Goal: Obtain resource: Download file/media

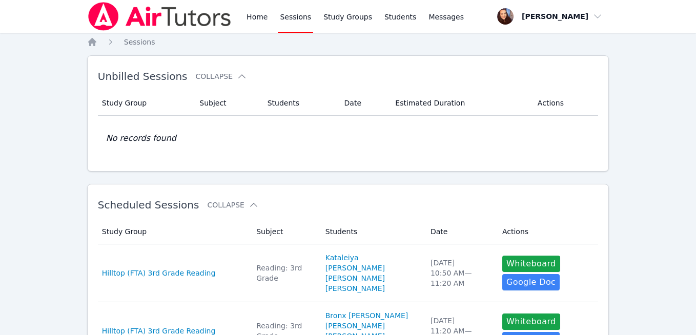
scroll to position [432, 0]
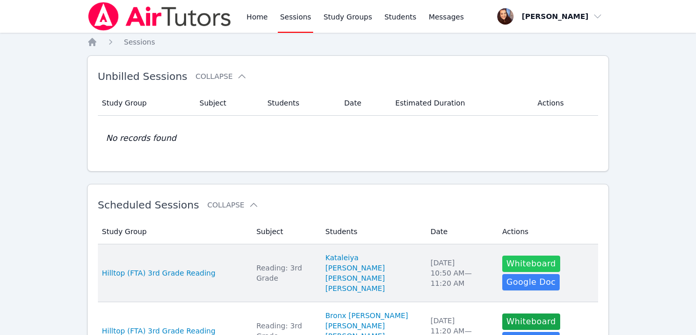
click at [511, 265] on button "Whiteboard" at bounding box center [532, 264] width 58 height 16
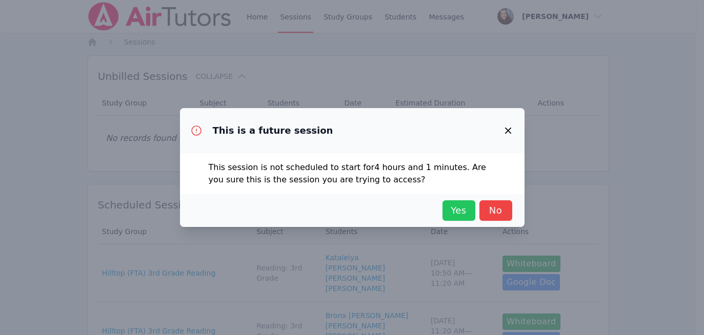
click at [458, 213] on span "Yes" at bounding box center [459, 211] width 23 height 14
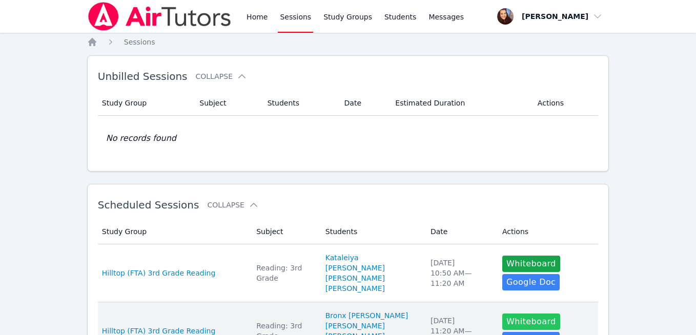
click at [503, 314] on button "Whiteboard" at bounding box center [532, 322] width 58 height 16
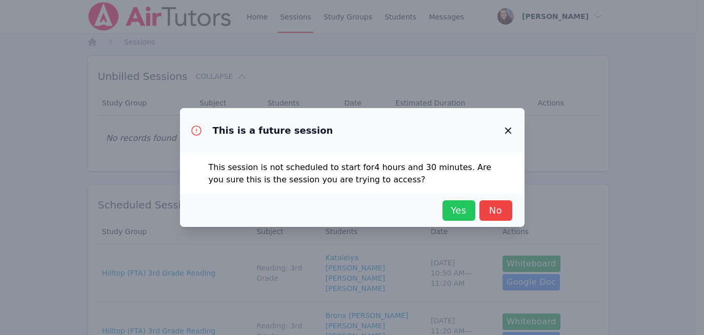
click at [453, 209] on span "Yes" at bounding box center [459, 211] width 23 height 14
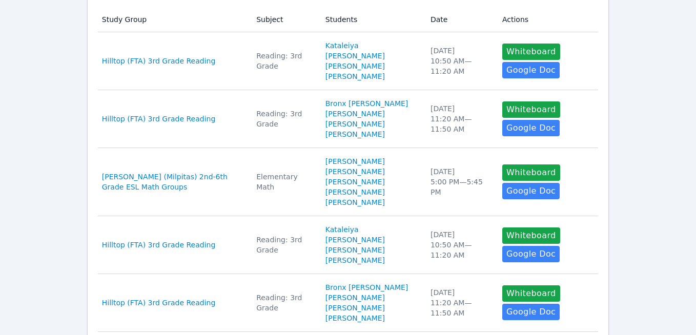
scroll to position [215, 0]
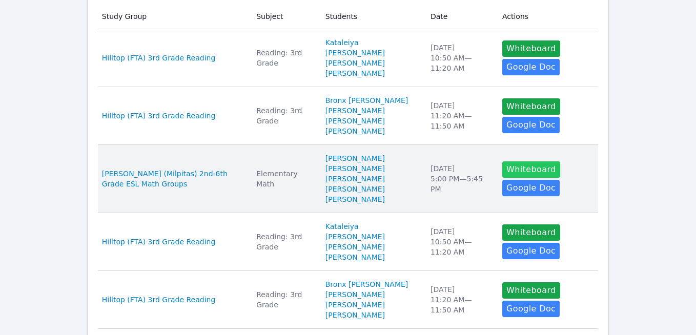
click at [505, 162] on button "Whiteboard" at bounding box center [532, 170] width 58 height 16
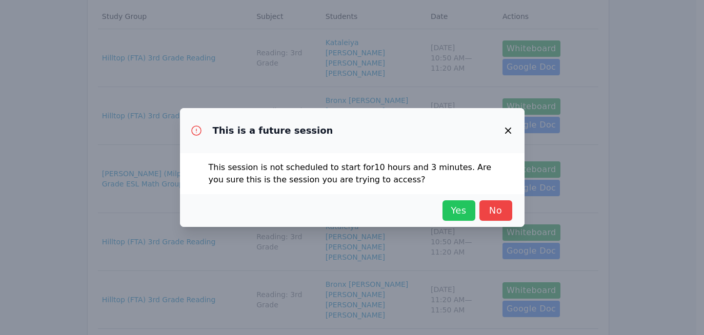
click at [449, 209] on span "Yes" at bounding box center [459, 211] width 23 height 14
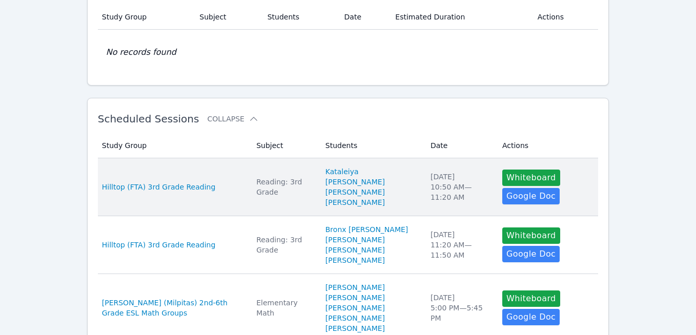
scroll to position [85, 0]
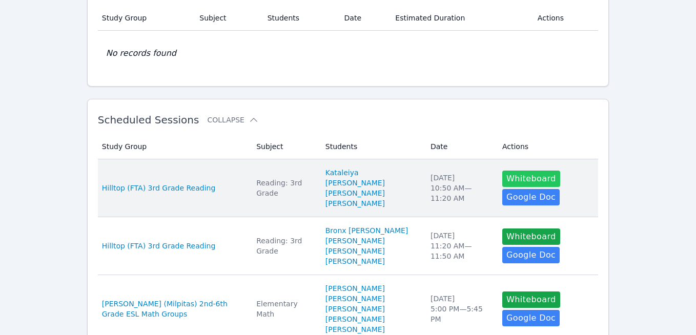
click at [509, 180] on button "Whiteboard" at bounding box center [532, 179] width 58 height 16
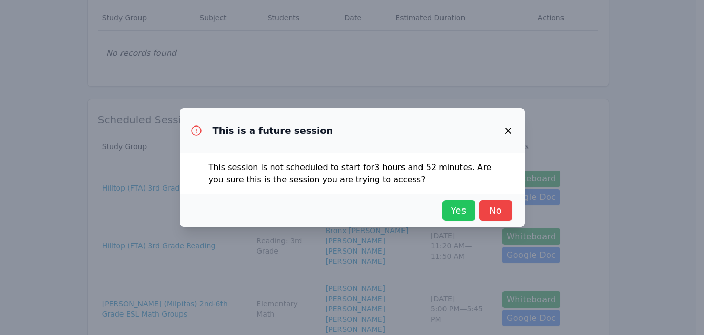
click at [465, 218] on button "Yes" at bounding box center [459, 211] width 33 height 21
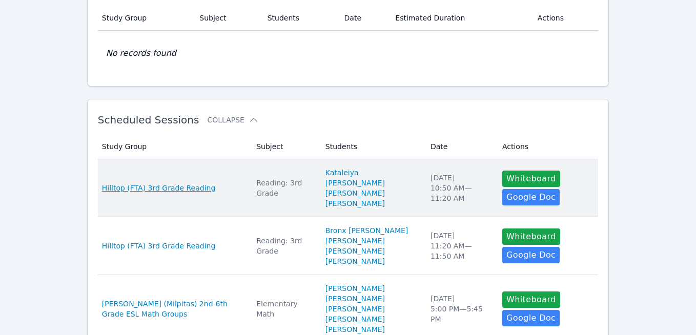
click at [156, 191] on span "Hilltop (FTA) 3rd Grade Reading" at bounding box center [159, 188] width 114 height 10
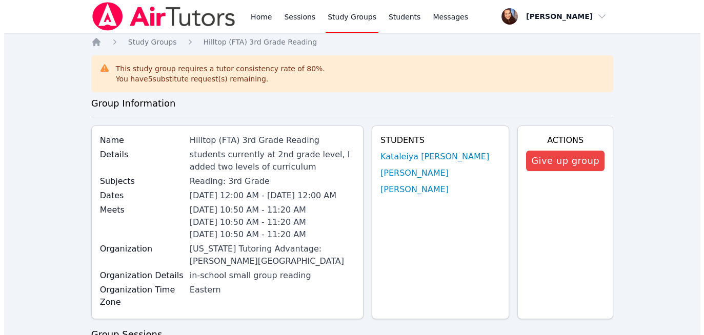
scroll to position [85, 0]
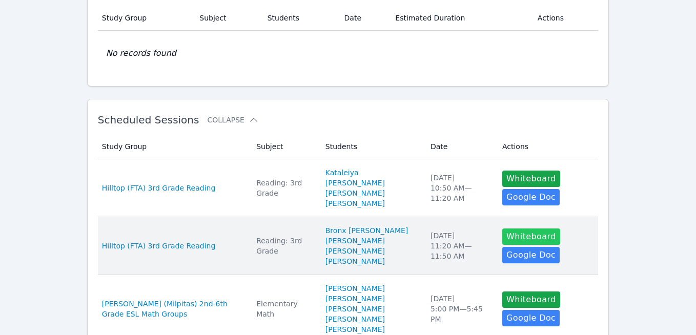
click at [517, 234] on button "Whiteboard" at bounding box center [532, 237] width 58 height 16
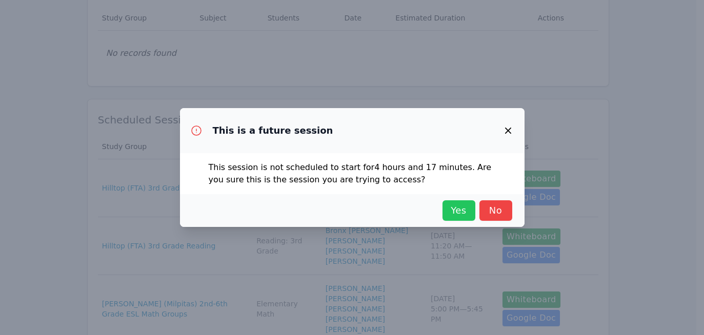
click at [455, 208] on span "Yes" at bounding box center [459, 211] width 23 height 14
click at [443, 201] on button "Yes" at bounding box center [459, 211] width 33 height 21
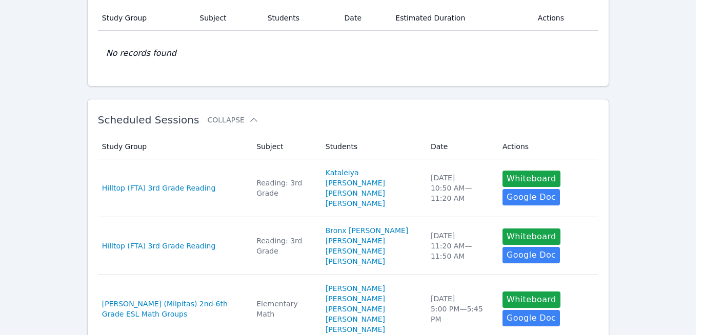
click at [438, 199] on button "Yes" at bounding box center [453, 208] width 31 height 19
click at [503, 229] on button "Whiteboard" at bounding box center [532, 237] width 58 height 16
click at [489, 121] on button "button" at bounding box center [501, 133] width 24 height 24
click at [503, 229] on button "Whiteboard" at bounding box center [532, 237] width 58 height 16
click at [489, 121] on button "button" at bounding box center [501, 133] width 24 height 24
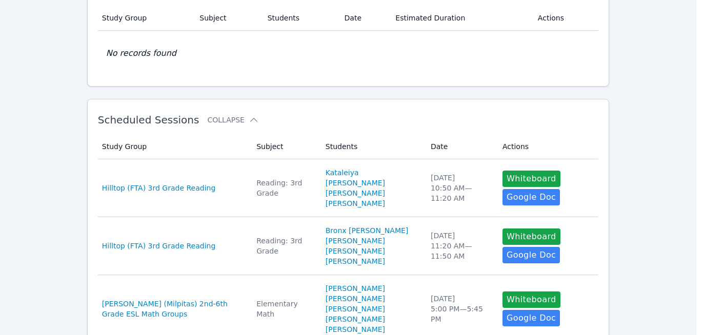
click at [503, 229] on button "Whiteboard" at bounding box center [532, 237] width 58 height 16
click at [489, 121] on button "button" at bounding box center [501, 133] width 24 height 24
click at [503, 229] on button "Whiteboard" at bounding box center [532, 237] width 58 height 16
click at [489, 121] on button "button" at bounding box center [501, 133] width 24 height 24
click at [503, 229] on button "Whiteboard" at bounding box center [532, 237] width 58 height 16
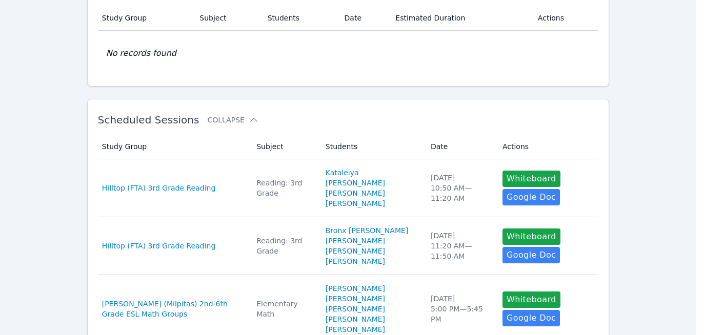
click at [489, 121] on button "button" at bounding box center [501, 133] width 24 height 24
click at [503, 229] on button "Whiteboard" at bounding box center [532, 237] width 58 height 16
click at [489, 121] on button "button" at bounding box center [501, 133] width 24 height 24
click at [503, 229] on button "Whiteboard" at bounding box center [532, 237] width 58 height 16
click at [489, 121] on button "button" at bounding box center [501, 133] width 24 height 24
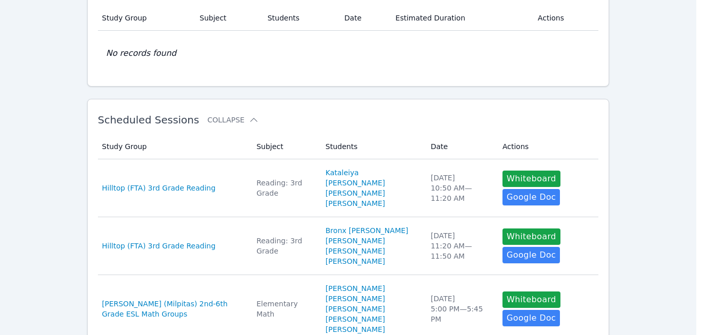
click at [503, 229] on button "Whiteboard" at bounding box center [532, 237] width 58 height 16
click at [489, 121] on button "button" at bounding box center [501, 133] width 24 height 24
click at [503, 229] on button "Whiteboard" at bounding box center [532, 237] width 58 height 16
click at [489, 121] on button "button" at bounding box center [501, 133] width 24 height 24
click at [503, 229] on button "Whiteboard" at bounding box center [532, 237] width 58 height 16
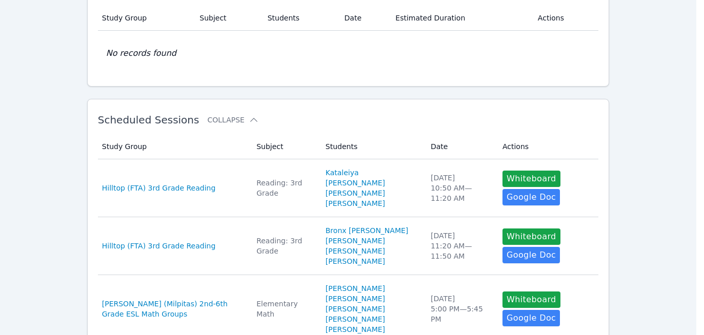
click at [489, 121] on button "button" at bounding box center [501, 133] width 24 height 24
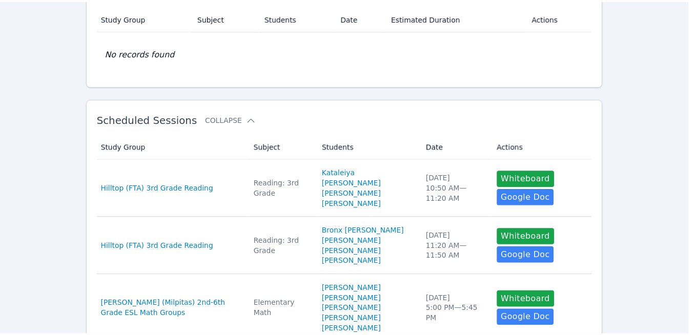
click at [503, 229] on button "Whiteboard" at bounding box center [532, 237] width 58 height 16
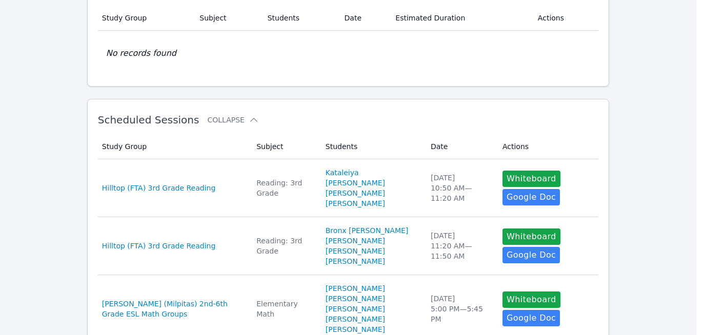
click at [489, 121] on button "button" at bounding box center [501, 133] width 24 height 24
click button "button" at bounding box center [501, 133] width 24 height 24
click at [503, 229] on button "Whiteboard" at bounding box center [532, 237] width 58 height 16
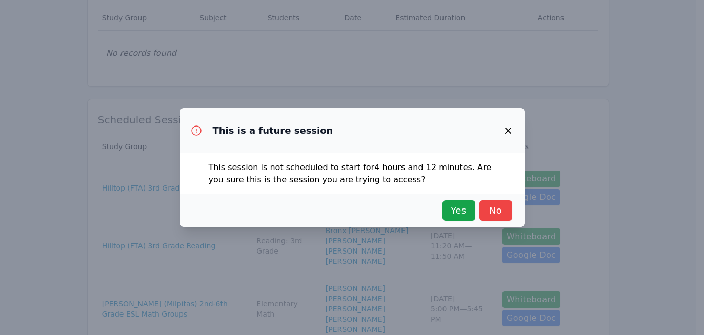
click at [496, 118] on button "button" at bounding box center [508, 130] width 25 height 25
click at [503, 229] on button "Whiteboard" at bounding box center [532, 237] width 58 height 16
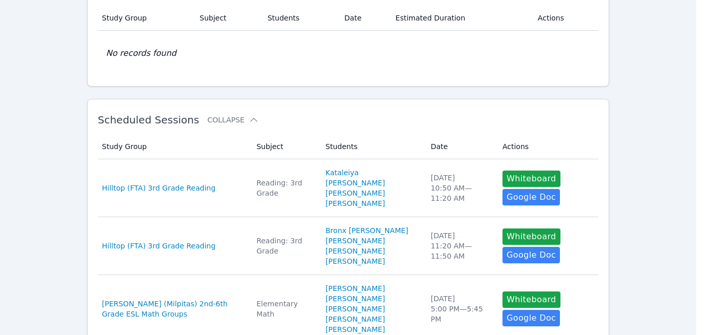
click at [489, 121] on button "button" at bounding box center [501, 133] width 24 height 24
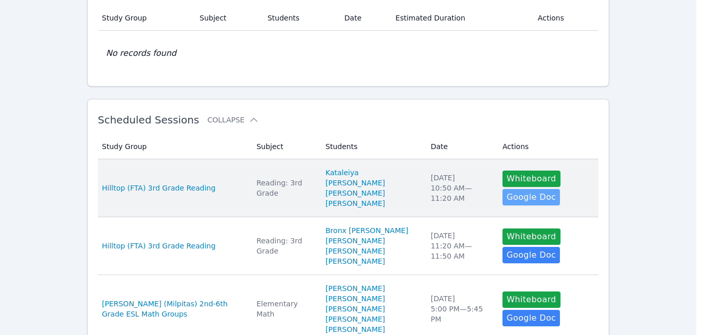
click at [489, 121] on button "button" at bounding box center [501, 133] width 24 height 24
click at [503, 229] on button "Whiteboard" at bounding box center [532, 237] width 58 height 16
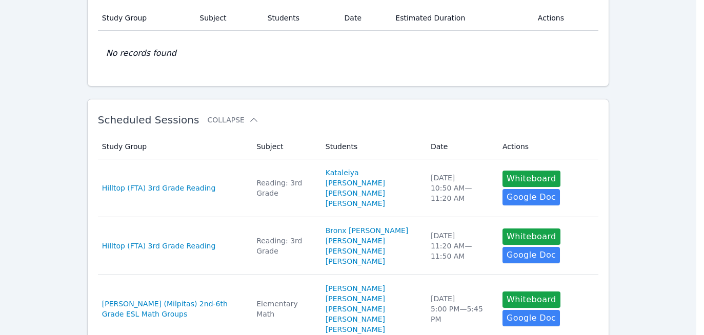
click at [489, 121] on button "button" at bounding box center [501, 133] width 24 height 24
click at [503, 229] on button "Whiteboard" at bounding box center [532, 237] width 58 height 16
click at [489, 121] on button "button" at bounding box center [501, 133] width 24 height 24
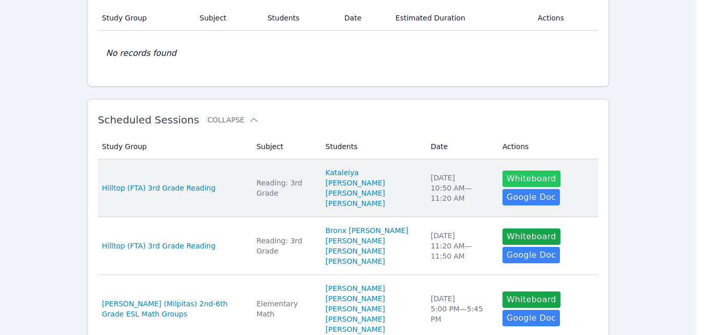
click at [489, 121] on button "button" at bounding box center [501, 133] width 24 height 24
click at [503, 229] on button "Whiteboard" at bounding box center [532, 237] width 58 height 16
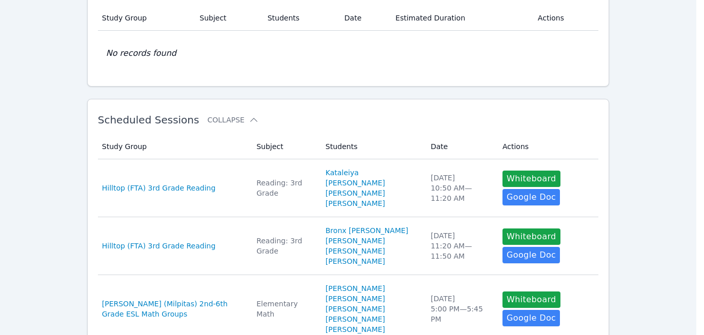
click at [489, 121] on button "button" at bounding box center [501, 133] width 24 height 24
click at [503, 229] on button "Whiteboard" at bounding box center [532, 237] width 58 height 16
click at [489, 121] on button "button" at bounding box center [501, 133] width 24 height 24
click at [495, 137] on button "button" at bounding box center [501, 133] width 24 height 24
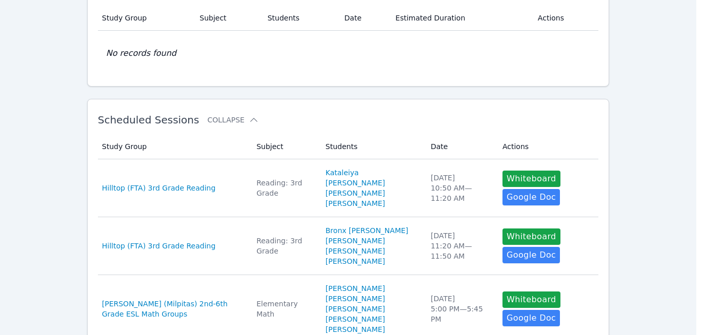
click at [489, 121] on button "button" at bounding box center [501, 133] width 24 height 24
click button "button" at bounding box center [501, 133] width 24 height 24
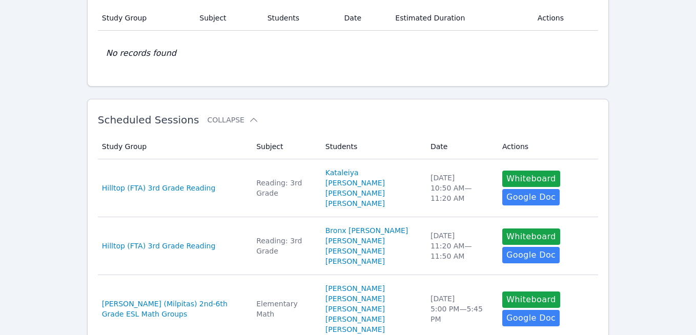
click at [503, 229] on button "Whiteboard" at bounding box center [532, 237] width 58 height 16
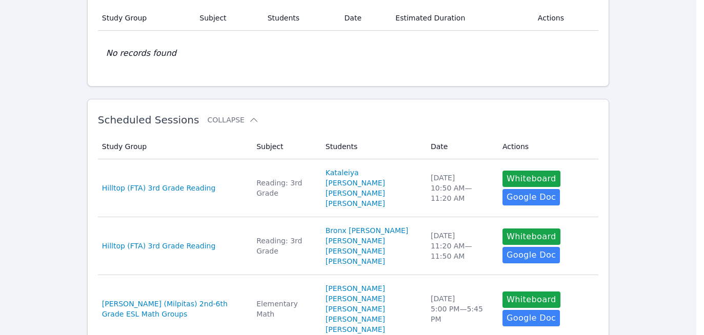
click button "button" at bounding box center [501, 133] width 24 height 24
click at [503, 229] on button "Whiteboard" at bounding box center [532, 237] width 58 height 16
click button "button" at bounding box center [501, 133] width 24 height 24
click at [503, 229] on button "Whiteboard" at bounding box center [532, 237] width 58 height 16
click at [489, 121] on button "button" at bounding box center [501, 133] width 24 height 24
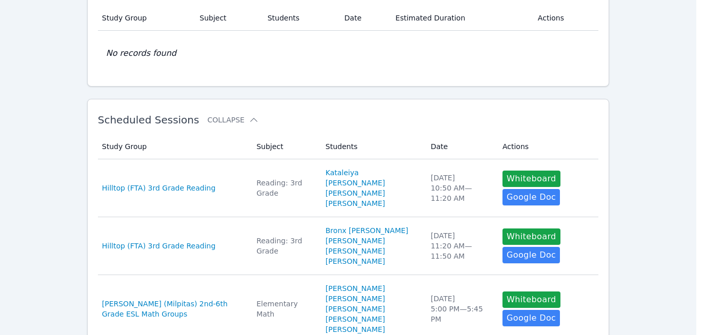
click at [503, 229] on button "Whiteboard" at bounding box center [532, 237] width 58 height 16
click at [489, 121] on button "button" at bounding box center [501, 133] width 24 height 24
click at [503, 229] on button "Whiteboard" at bounding box center [532, 237] width 58 height 16
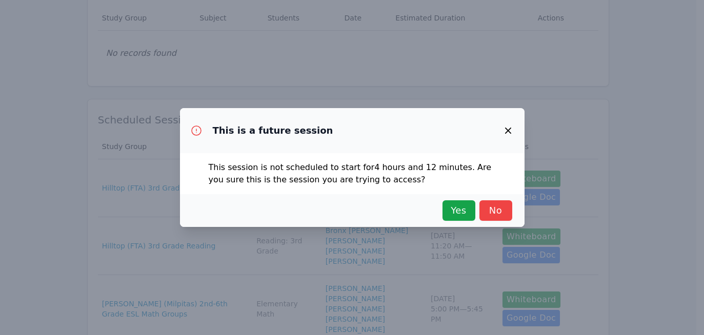
click at [496, 118] on button "button" at bounding box center [508, 130] width 25 height 25
click button "button" at bounding box center [508, 130] width 25 height 25
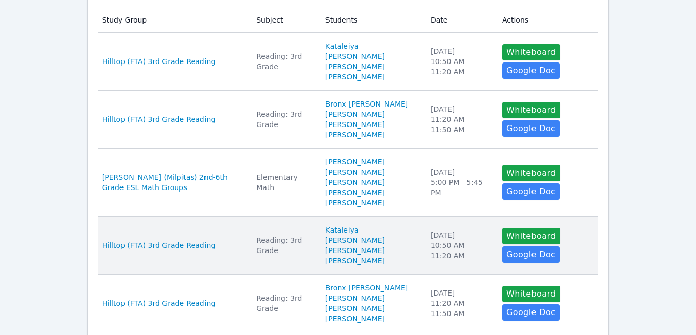
scroll to position [218, 0]
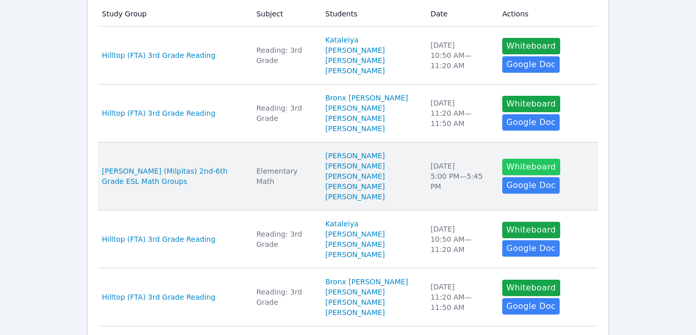
click at [504, 159] on button "Whiteboard" at bounding box center [532, 167] width 58 height 16
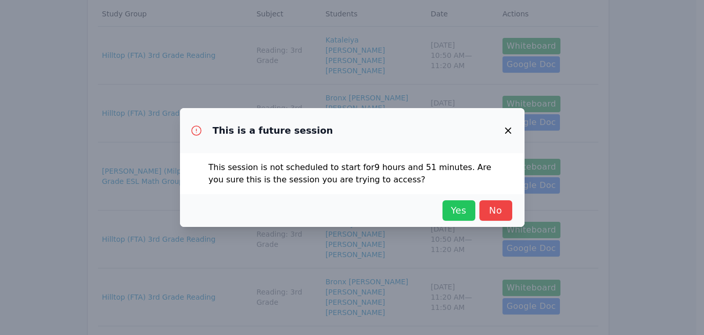
click at [456, 212] on span "Yes" at bounding box center [459, 211] width 23 height 14
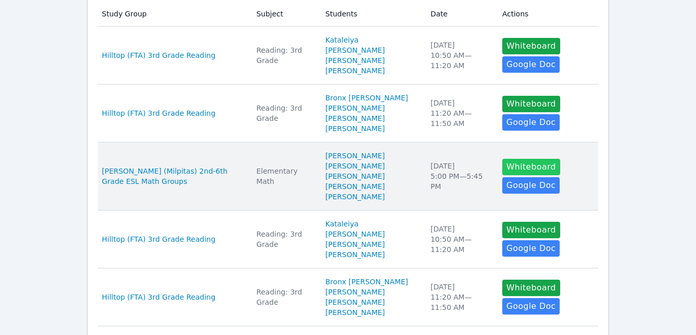
click at [530, 159] on button "Whiteboard" at bounding box center [532, 167] width 58 height 16
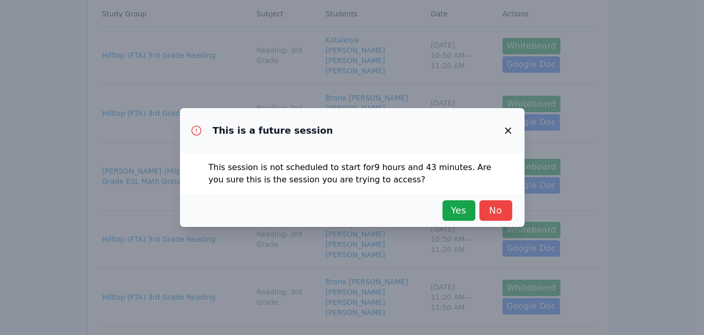
click at [513, 129] on icon "button" at bounding box center [508, 131] width 12 height 12
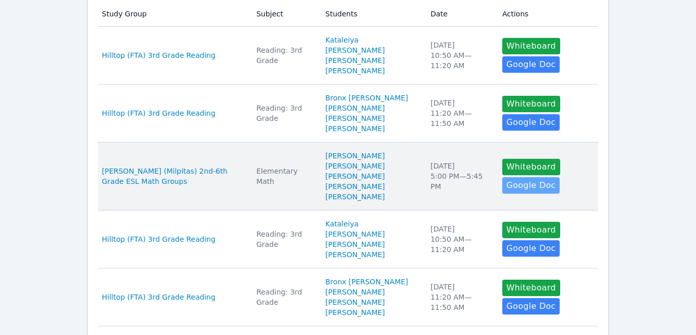
click at [513, 177] on link "Google Doc" at bounding box center [531, 185] width 57 height 16
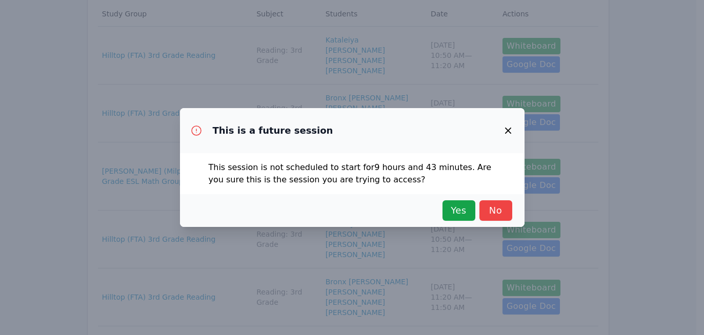
click at [506, 127] on icon "button" at bounding box center [508, 131] width 12 height 12
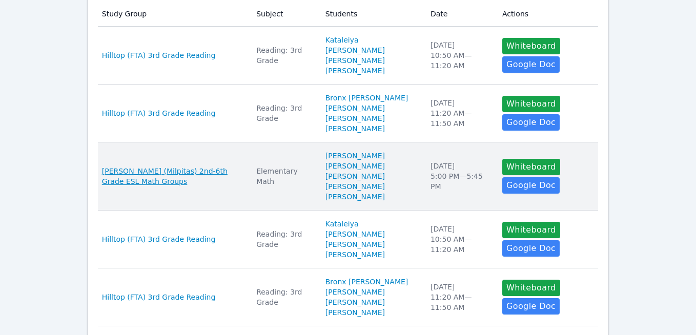
click at [173, 166] on span "[PERSON_NAME] (Milpitas) 2nd-6th Grade ESL Math Groups" at bounding box center [173, 176] width 142 height 21
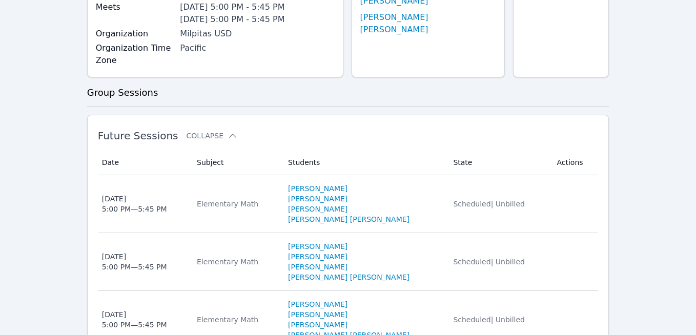
scroll to position [191, 0]
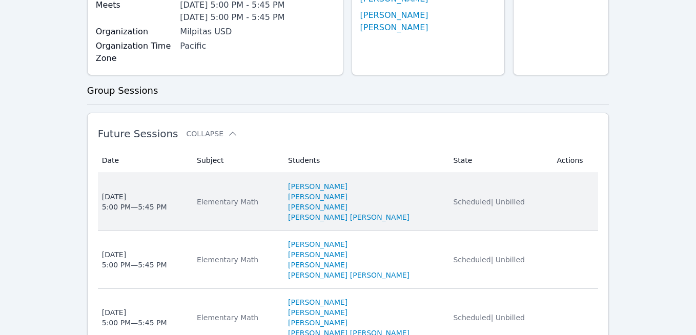
click at [405, 207] on li "[PERSON_NAME]" at bounding box center [364, 207] width 153 height 10
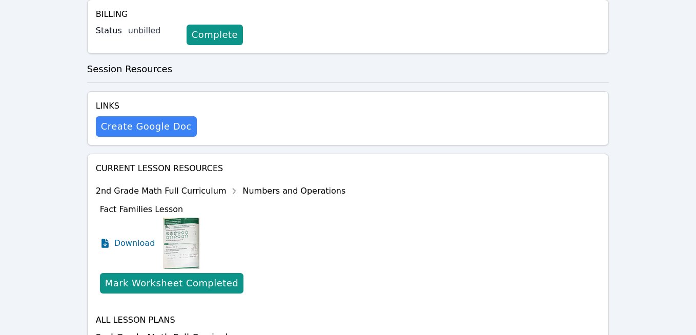
scroll to position [308, 0]
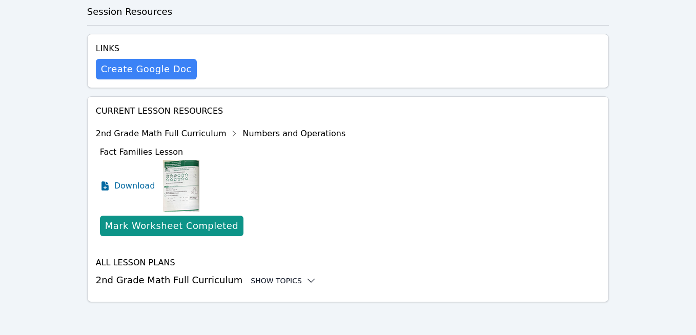
click at [270, 281] on div "Show Topics" at bounding box center [284, 281] width 66 height 10
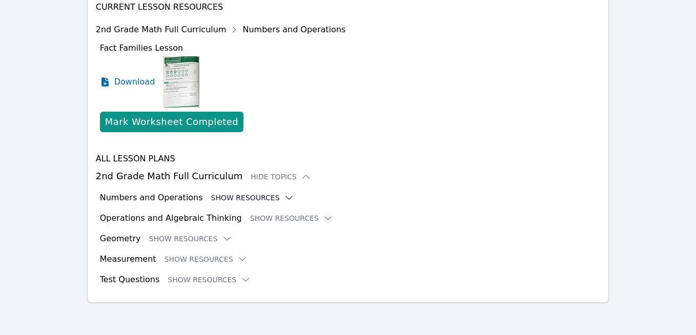
scroll to position [413, 0]
click at [231, 199] on button "Show Resources" at bounding box center [252, 197] width 83 height 10
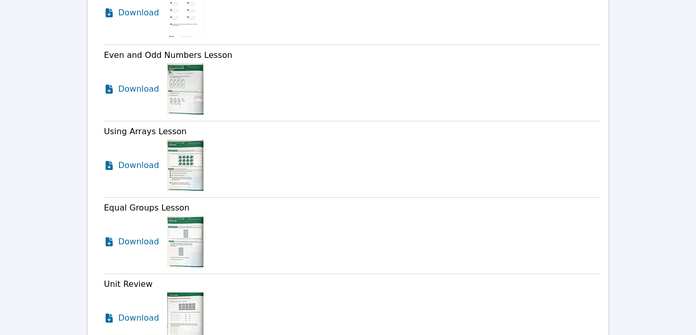
scroll to position [1490, 0]
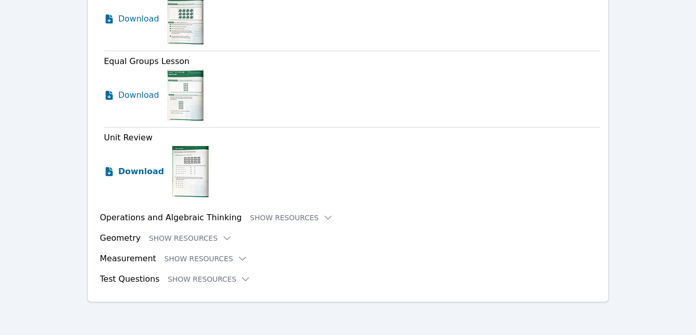
click at [133, 173] on span "Download" at bounding box center [141, 172] width 46 height 12
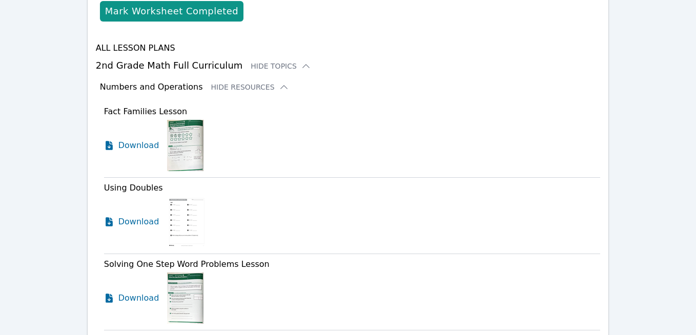
scroll to position [513, 0]
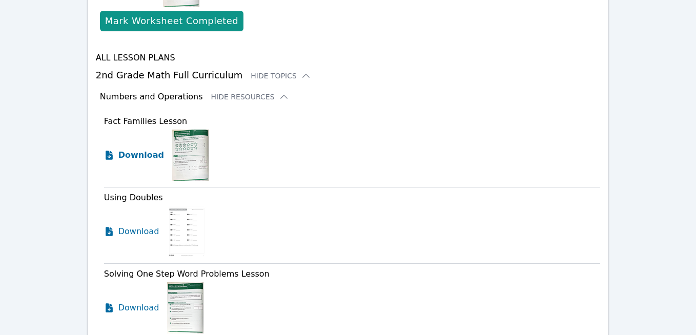
click at [135, 151] on span "Download" at bounding box center [141, 155] width 46 height 12
click at [135, 235] on span "Download" at bounding box center [141, 232] width 46 height 12
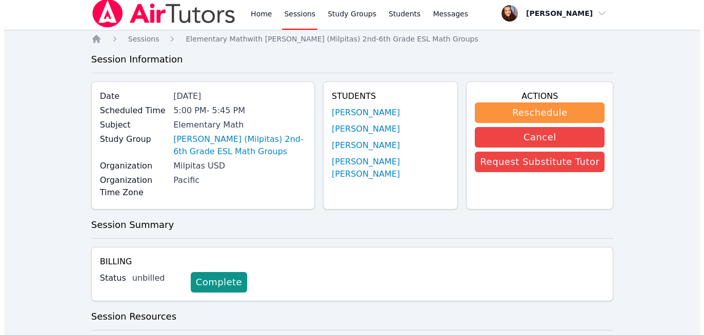
scroll to position [0, 0]
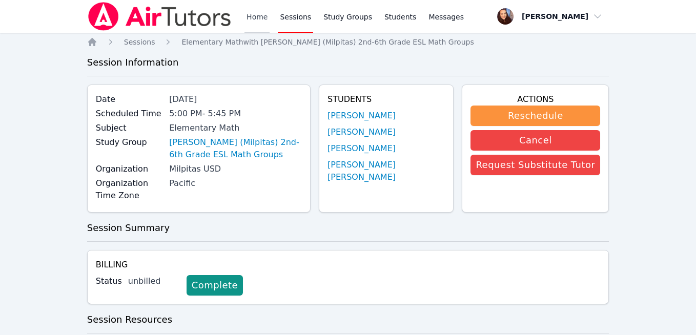
click at [253, 17] on link "Home" at bounding box center [257, 16] width 25 height 33
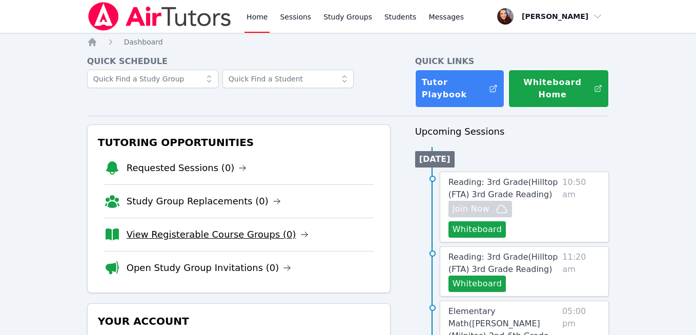
click at [245, 0] on link "Home" at bounding box center [257, 16] width 25 height 33
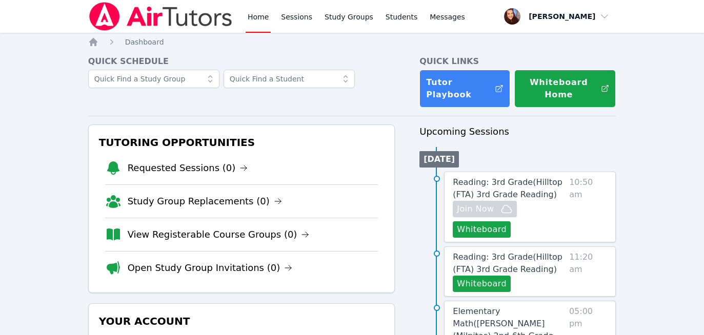
click at [264, 24] on link "Home" at bounding box center [258, 16] width 25 height 33
click at [287, 15] on link "Sessions" at bounding box center [296, 16] width 35 height 33
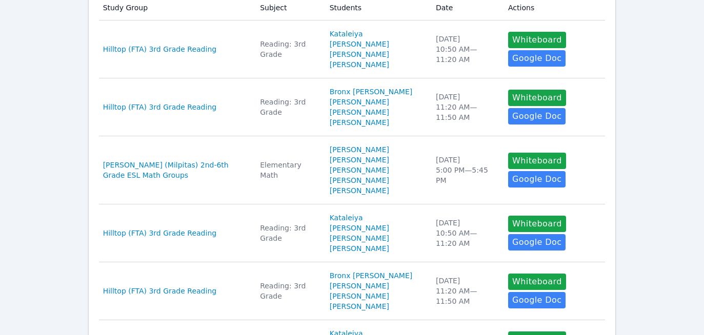
scroll to position [225, 0]
